Goal: Communication & Community: Participate in discussion

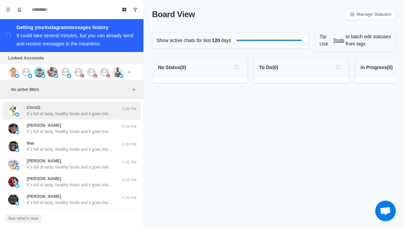
click at [23, 109] on div "ChrisG It´s full of tasty, healthy foods and it goes into how to avoid foods in…" at bounding box center [64, 111] width 113 height 12
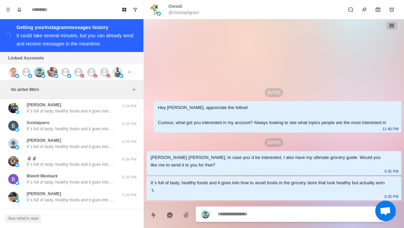
scroll to position [116, 0]
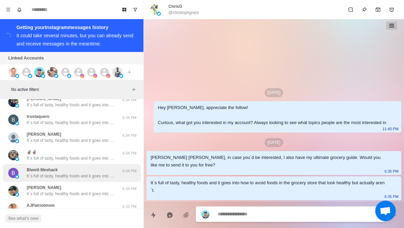
click at [31, 169] on p "Biwott Meshack" at bounding box center [42, 170] width 31 height 6
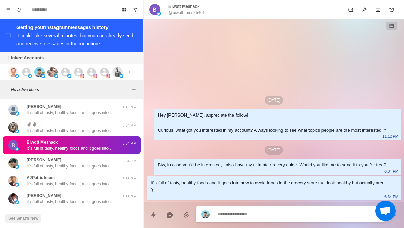
scroll to position [168, 0]
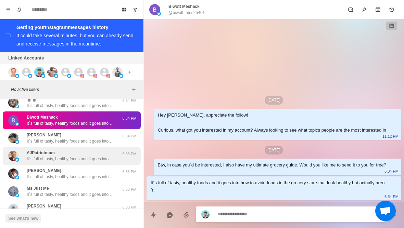
click at [30, 161] on p "It´s full of tasty, healthy foods and it goes into how to avoid foods in the gr…" at bounding box center [71, 159] width 89 height 6
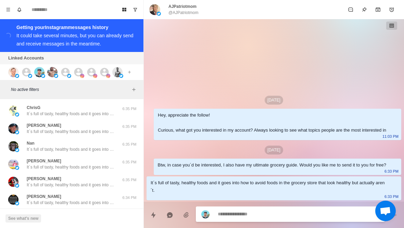
scroll to position [0, 0]
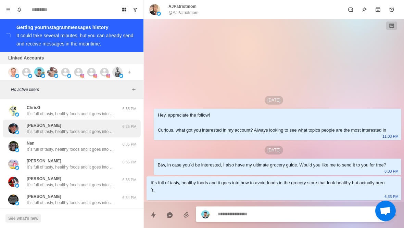
click at [25, 130] on div "[PERSON_NAME] It´s full of tasty, healthy foods and it goes into how to avoid f…" at bounding box center [64, 129] width 113 height 12
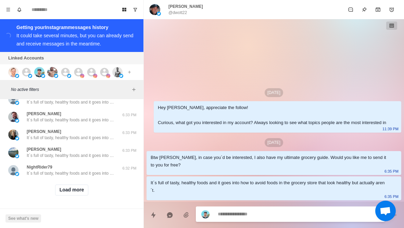
scroll to position [279, 0]
click at [64, 189] on button "Load more" at bounding box center [72, 190] width 34 height 11
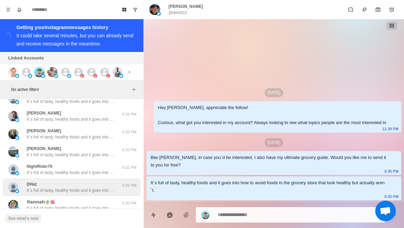
click at [33, 180] on div "DHaz It´s full of tasty, healthy foods and it goes into how to avoid foods in t…" at bounding box center [72, 188] width 138 height 18
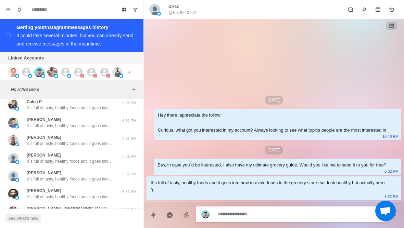
scroll to position [537, 0]
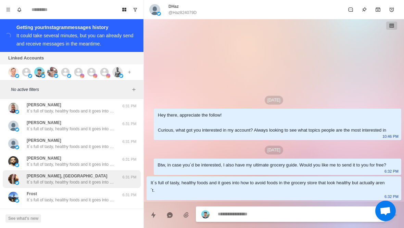
click at [30, 186] on div "[PERSON_NAME], DC It´s full of tasty, healthy foods and it goes into how to avo…" at bounding box center [72, 179] width 138 height 18
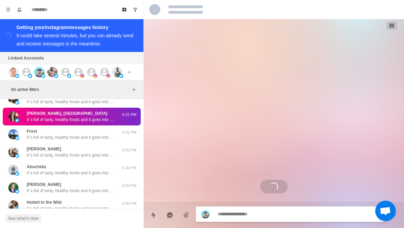
scroll to position [599, 0]
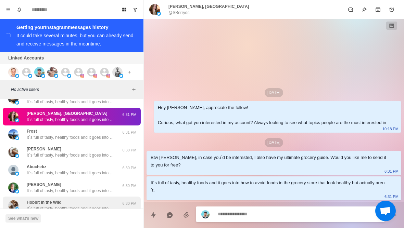
click at [22, 200] on div "Hobbit In the Wild It´s full of tasty, healthy foods and it goes into how to av…" at bounding box center [64, 206] width 113 height 12
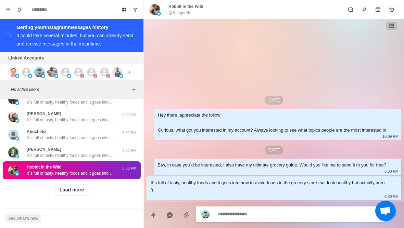
scroll to position [635, 0]
click at [67, 192] on button "Load more" at bounding box center [72, 190] width 34 height 11
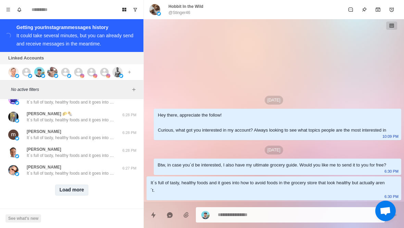
scroll to position [991, 0]
click at [55, 193] on button "Load more" at bounding box center [72, 190] width 34 height 11
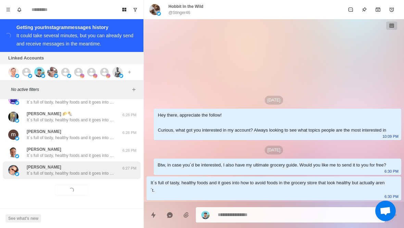
click at [29, 167] on p "[PERSON_NAME]" at bounding box center [44, 167] width 35 height 6
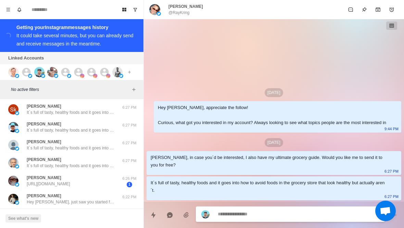
scroll to position [1138, 0]
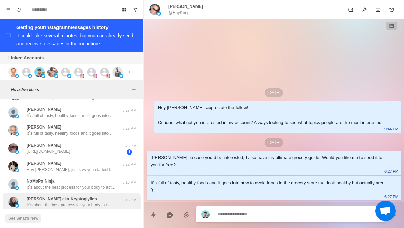
click at [22, 194] on div "[PERSON_NAME] aka-Kryptoglyfics It´s about the best process for your body to ac…" at bounding box center [72, 202] width 138 height 18
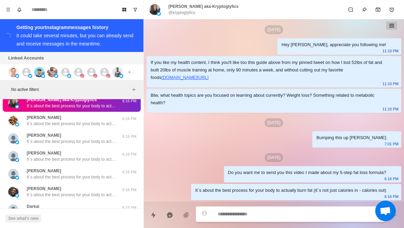
scroll to position [1248, 0]
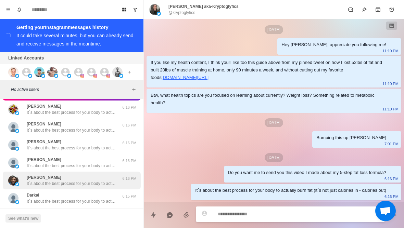
click at [23, 181] on div "[PERSON_NAME] It´s about the best process for your body to actually burn fat (i…" at bounding box center [64, 181] width 113 height 12
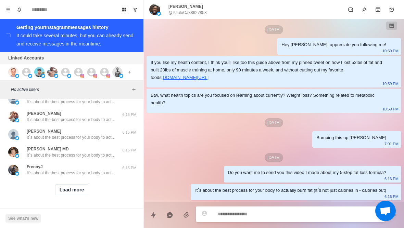
scroll to position [1348, 0]
click at [66, 190] on button "Load more" at bounding box center [72, 190] width 34 height 11
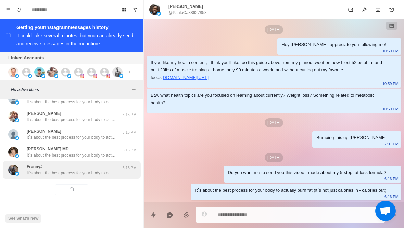
click at [34, 169] on p "FrennyJ" at bounding box center [35, 167] width 16 height 6
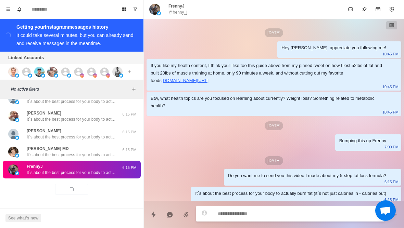
scroll to position [3, 0]
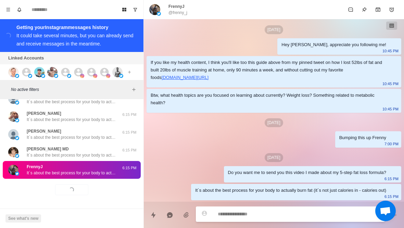
click at [15, 189] on div "Loading... Load more" at bounding box center [72, 190] width 138 height 22
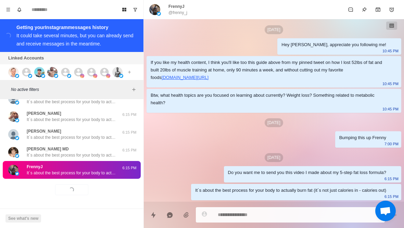
click at [15, 187] on div "Loading... Load more" at bounding box center [72, 190] width 138 height 22
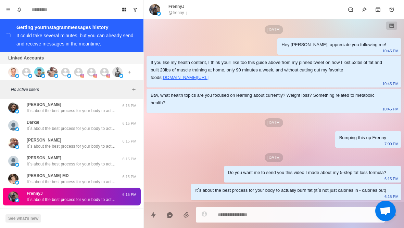
scroll to position [1321, 0]
type textarea "*"
